Goal: Task Accomplishment & Management: Use online tool/utility

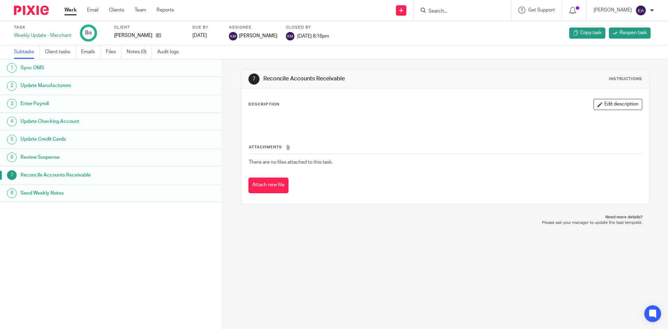
click at [469, 11] on input "Search" at bounding box center [459, 11] width 63 height 6
type input "[PERSON_NAME]"
click at [467, 26] on link at bounding box center [473, 27] width 95 height 10
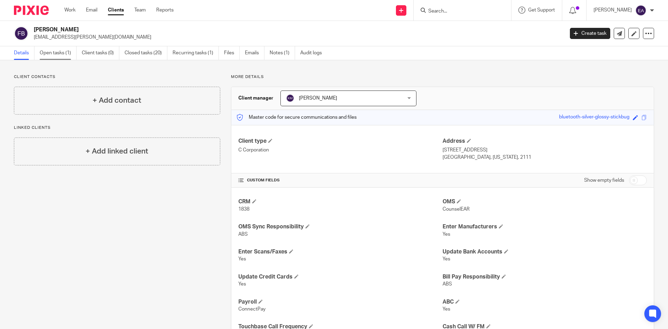
click at [62, 53] on link "Open tasks (1)" at bounding box center [58, 53] width 37 height 14
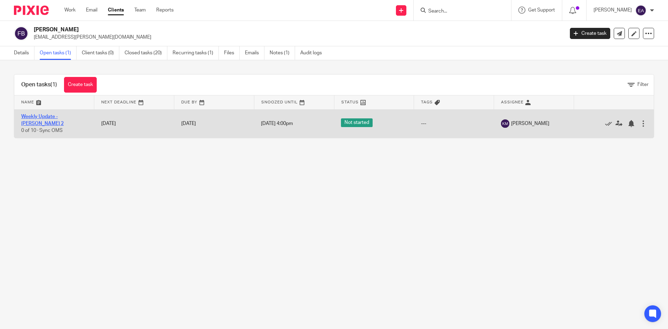
click at [49, 116] on link "Weekly Update - [PERSON_NAME] 2" at bounding box center [42, 120] width 42 height 12
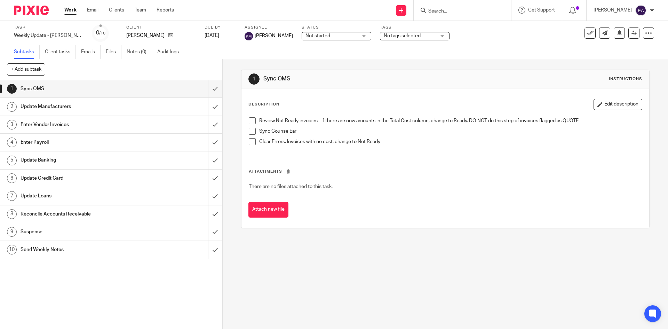
click at [50, 104] on h1 "Update Manufacturers" at bounding box center [81, 106] width 120 height 10
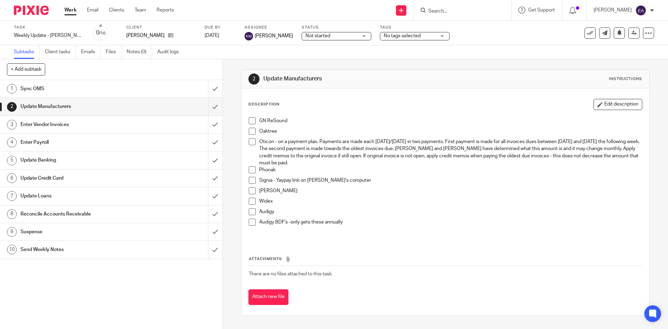
click at [251, 120] on span at bounding box center [252, 120] width 7 height 7
click at [249, 133] on span at bounding box center [252, 131] width 7 height 7
click at [249, 168] on span at bounding box center [252, 169] width 7 height 7
click at [250, 178] on span at bounding box center [252, 180] width 7 height 7
click at [249, 191] on span at bounding box center [252, 190] width 7 height 7
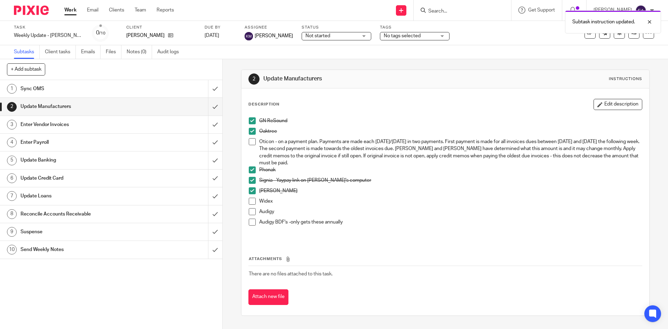
click at [249, 200] on span at bounding box center [252, 201] width 7 height 7
